Goal: Navigation & Orientation: Find specific page/section

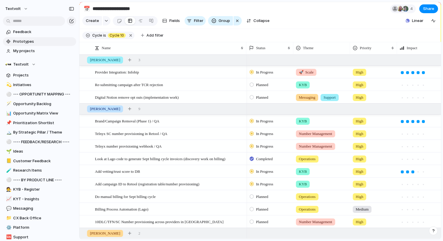
click at [21, 43] on span "Prototypes" at bounding box center [43, 42] width 61 height 6
